Goal: Transaction & Acquisition: Subscribe to service/newsletter

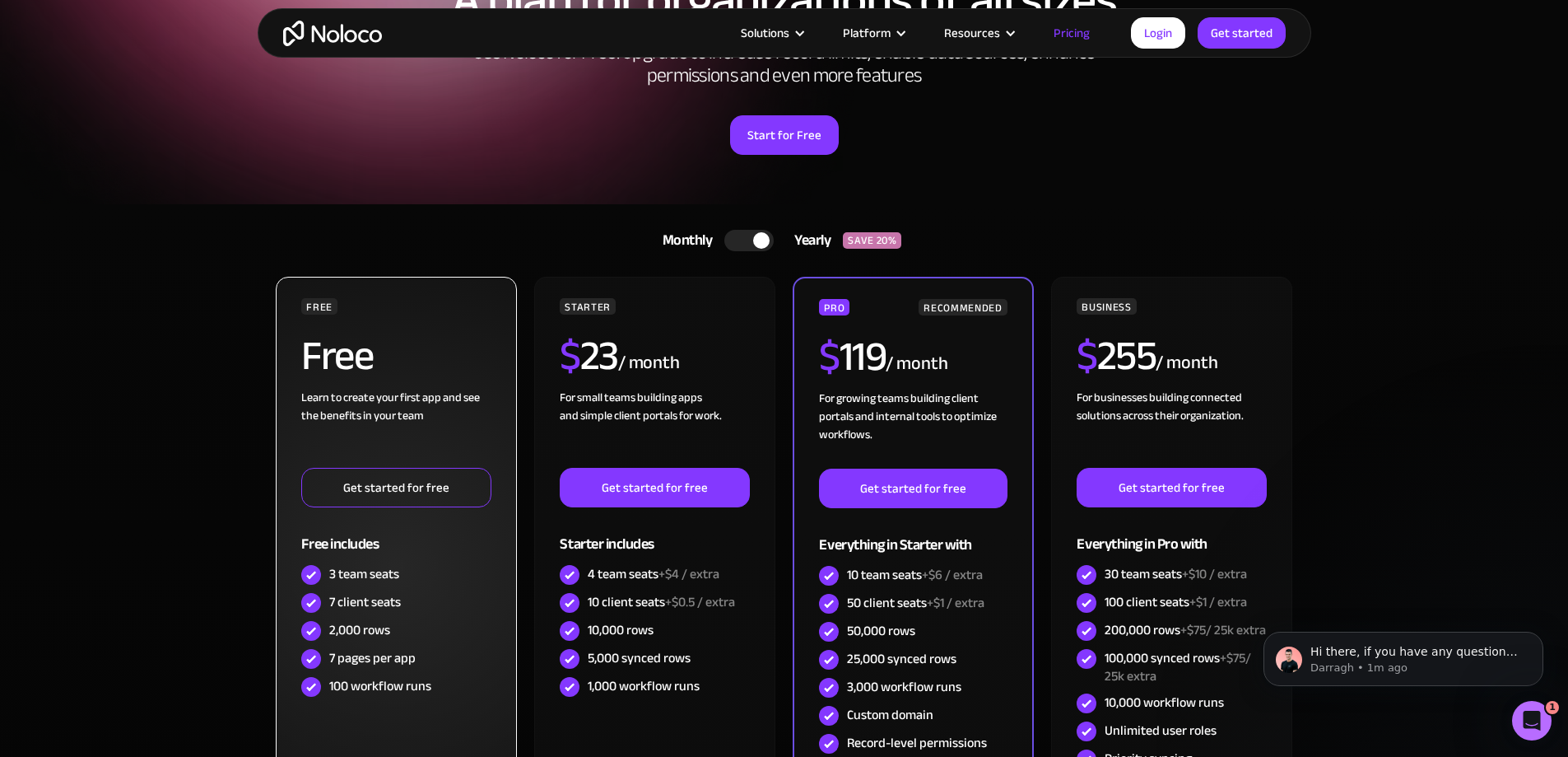
click at [404, 495] on link "Get started for free" at bounding box center [396, 487] width 189 height 39
click at [371, 485] on link "Get started for free" at bounding box center [396, 487] width 189 height 39
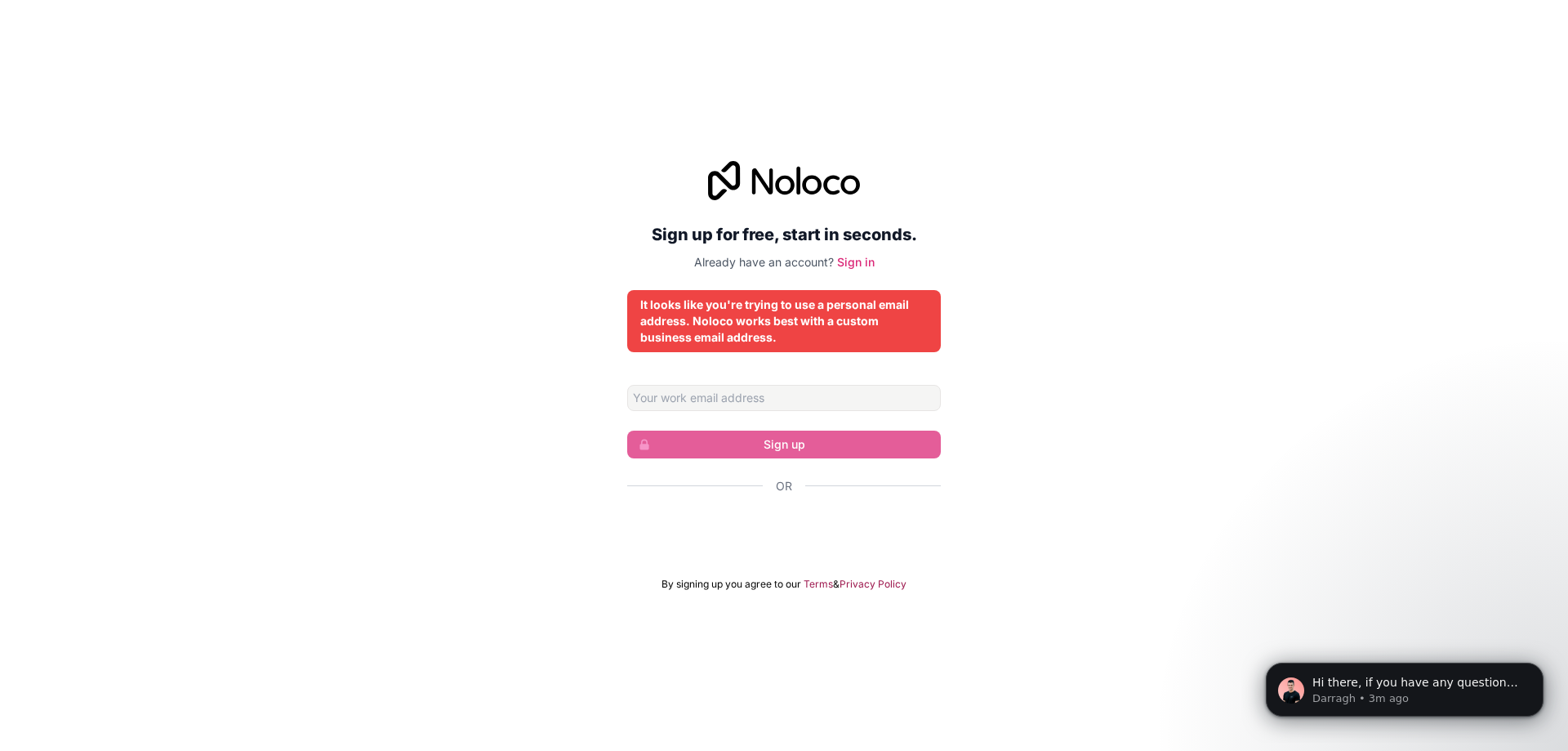
drag, startPoint x: 1039, startPoint y: 363, endPoint x: 1018, endPoint y: 413, distance: 54.2
click at [1018, 413] on div "Sign up for free, start in seconds. Already have an account? Sign in It looks l…" at bounding box center [784, 376] width 1568 height 475
click at [778, 404] on input "Email address" at bounding box center [784, 398] width 314 height 27
type input "[EMAIL_ADDRESS][DOMAIN_NAME]"
click at [853, 460] on form "[EMAIL_ADDRESS][DOMAIN_NAME] Sign up Or By signing up you agree to our Terms & …" at bounding box center [784, 487] width 314 height 206
